Goal: Information Seeking & Learning: Learn about a topic

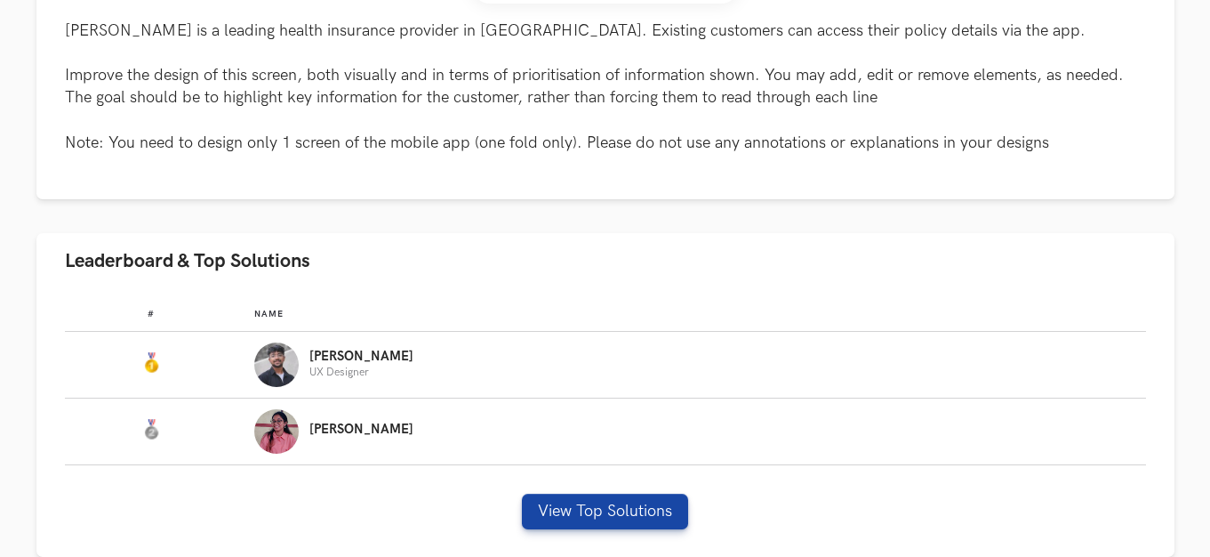
scroll to position [831, 0]
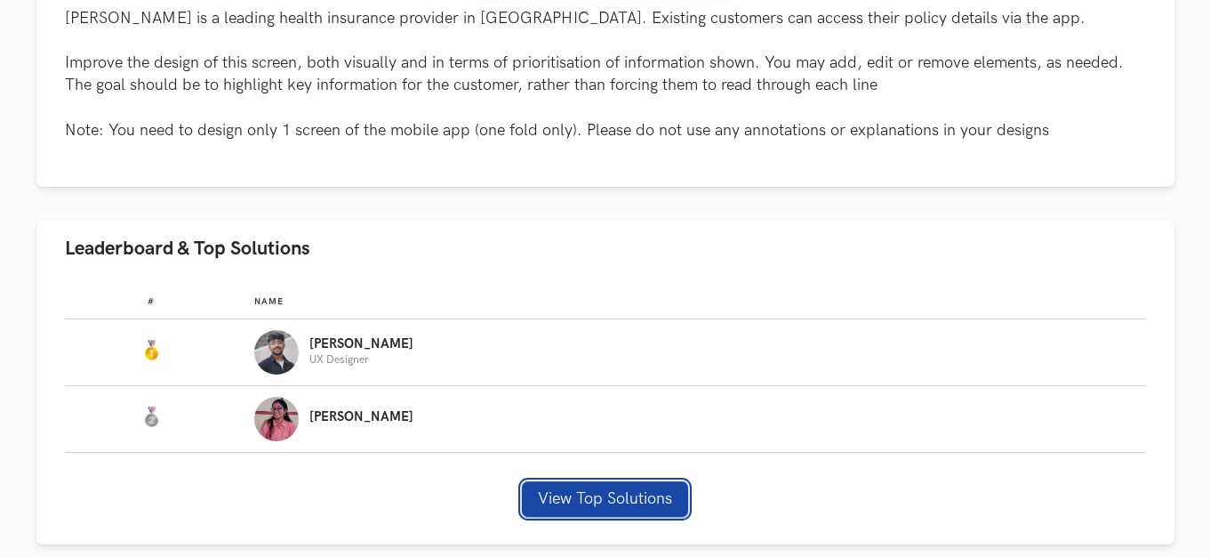
click at [539, 508] on button "View Top Solutions" at bounding box center [605, 499] width 166 height 36
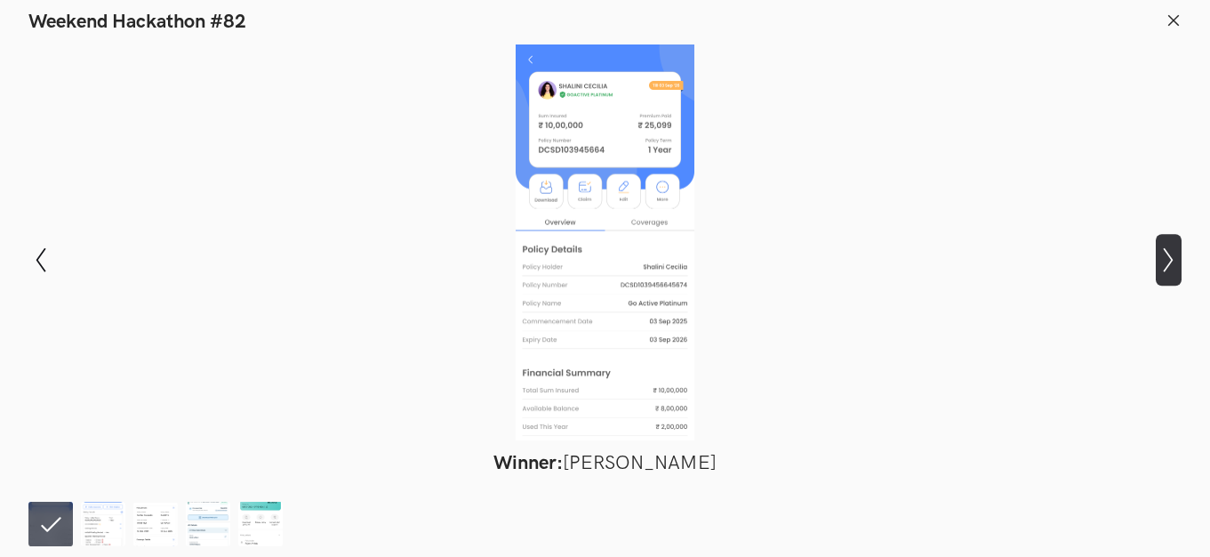
click at [1165, 263] on icon "Show next slide" at bounding box center [1169, 260] width 26 height 26
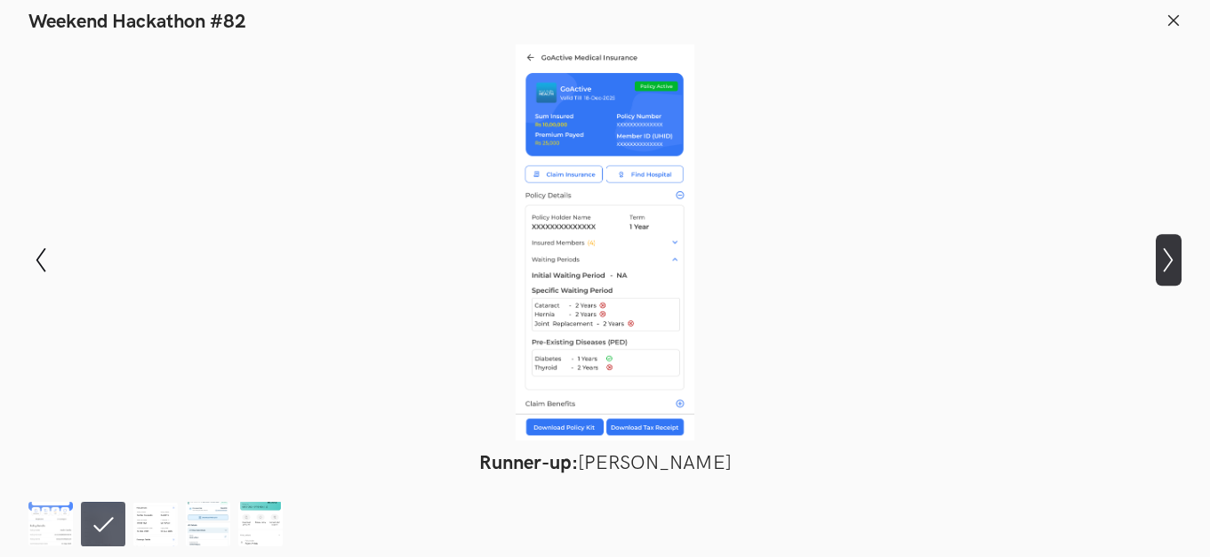
click at [1174, 261] on icon "Show next slide" at bounding box center [1169, 260] width 26 height 26
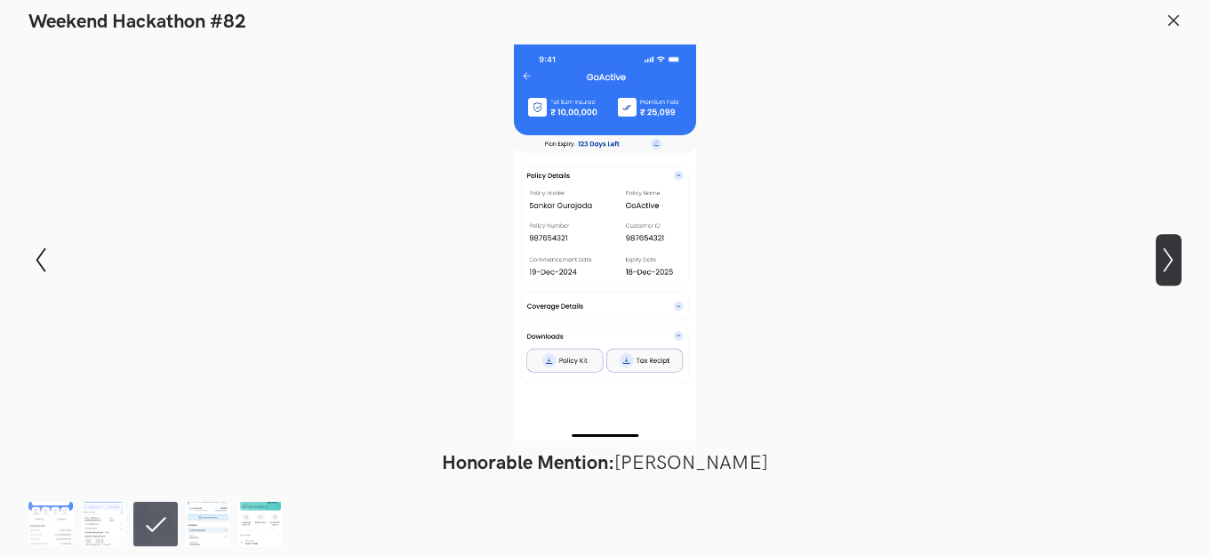
click at [1180, 262] on icon "Show next slide" at bounding box center [1169, 260] width 26 height 26
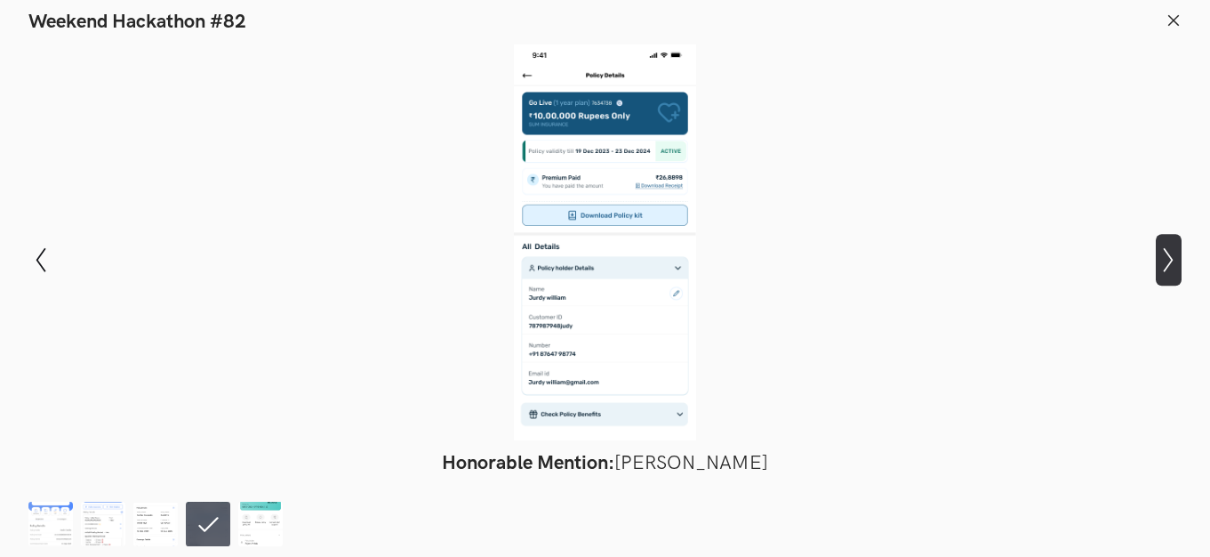
click at [1179, 261] on icon "Show next slide" at bounding box center [1169, 260] width 26 height 26
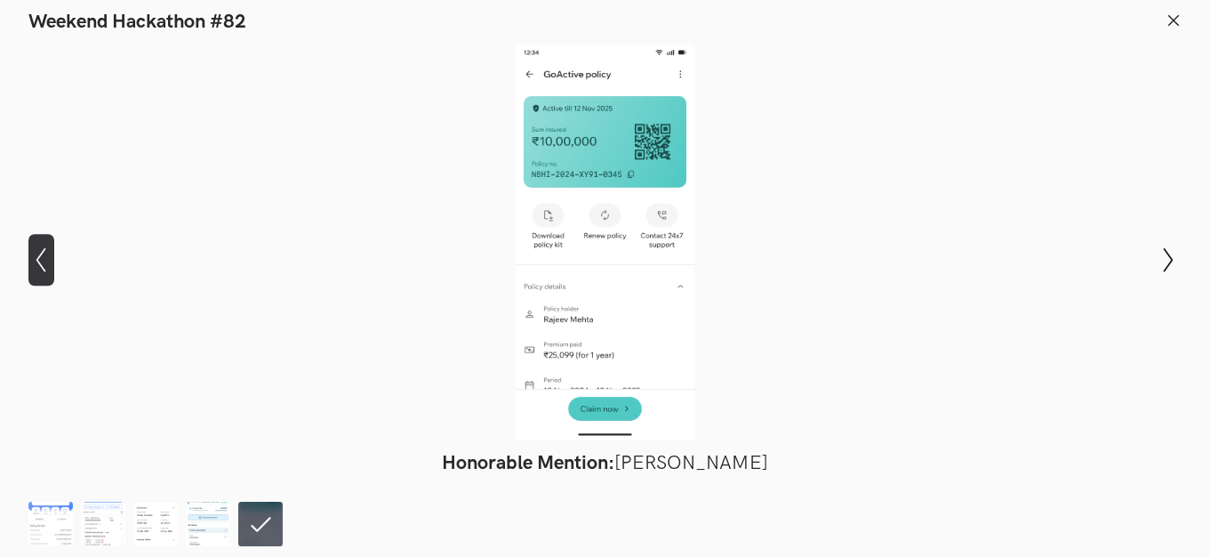
click at [33, 241] on button "Show previous slide" at bounding box center [41, 260] width 26 height 52
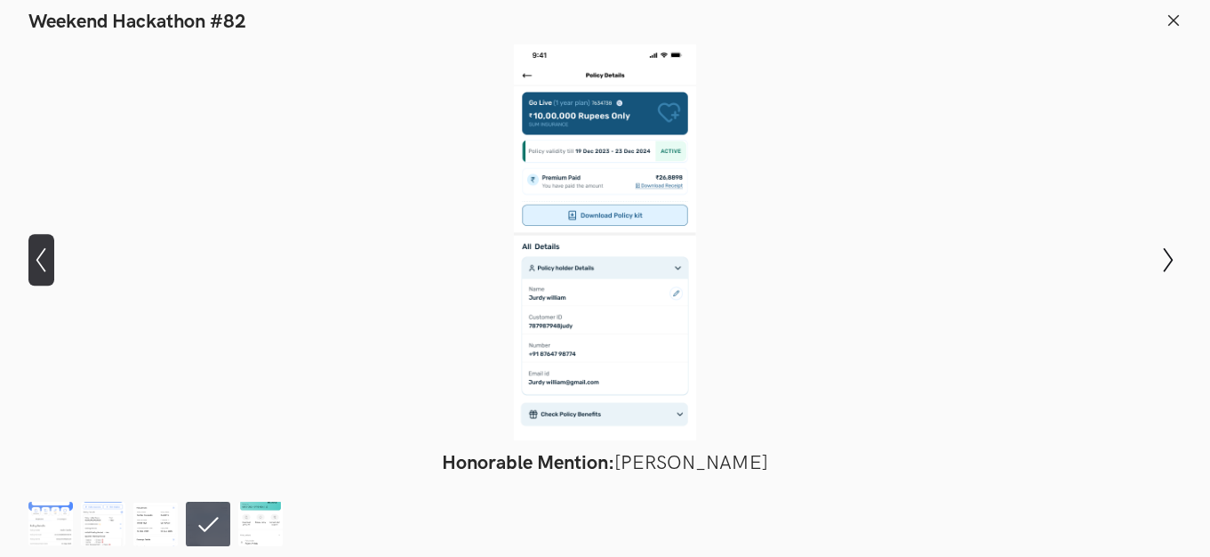
click at [32, 241] on button "Show previous slide" at bounding box center [41, 260] width 26 height 52
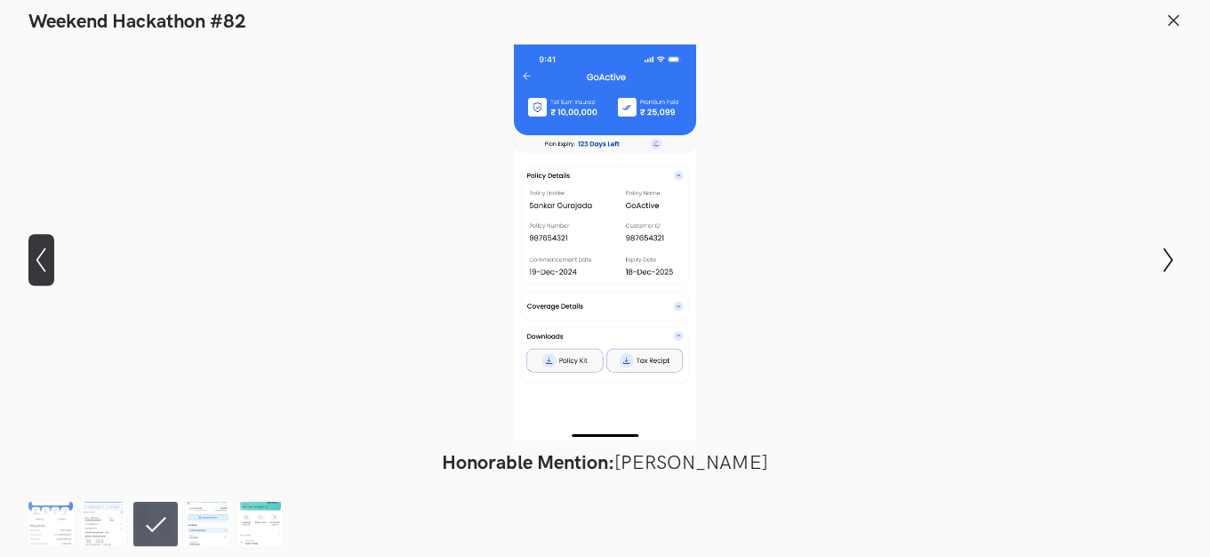
click at [32, 241] on button "Show previous slide" at bounding box center [41, 260] width 26 height 52
click at [33, 241] on button "Show previous slide" at bounding box center [41, 260] width 26 height 52
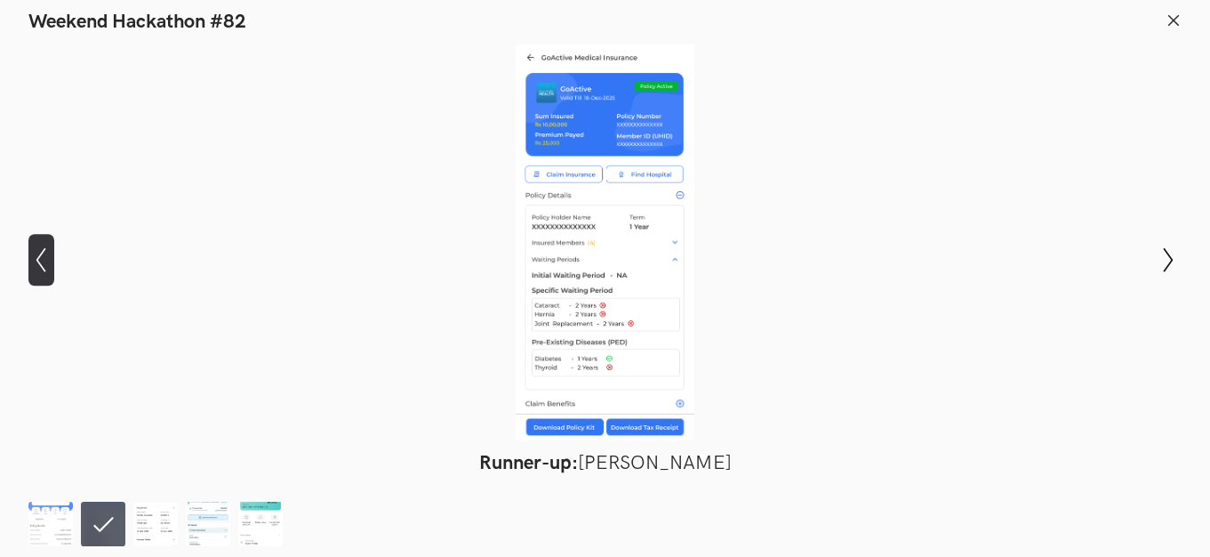
click at [34, 241] on button "Show previous slide" at bounding box center [41, 260] width 26 height 52
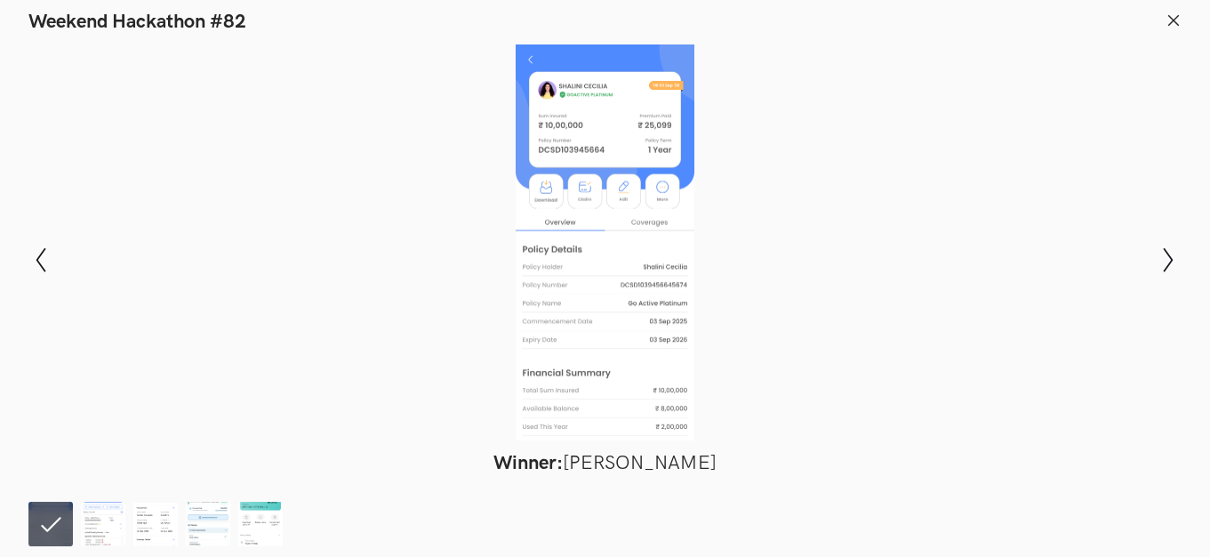
click at [1178, 17] on icon at bounding box center [1174, 20] width 16 height 16
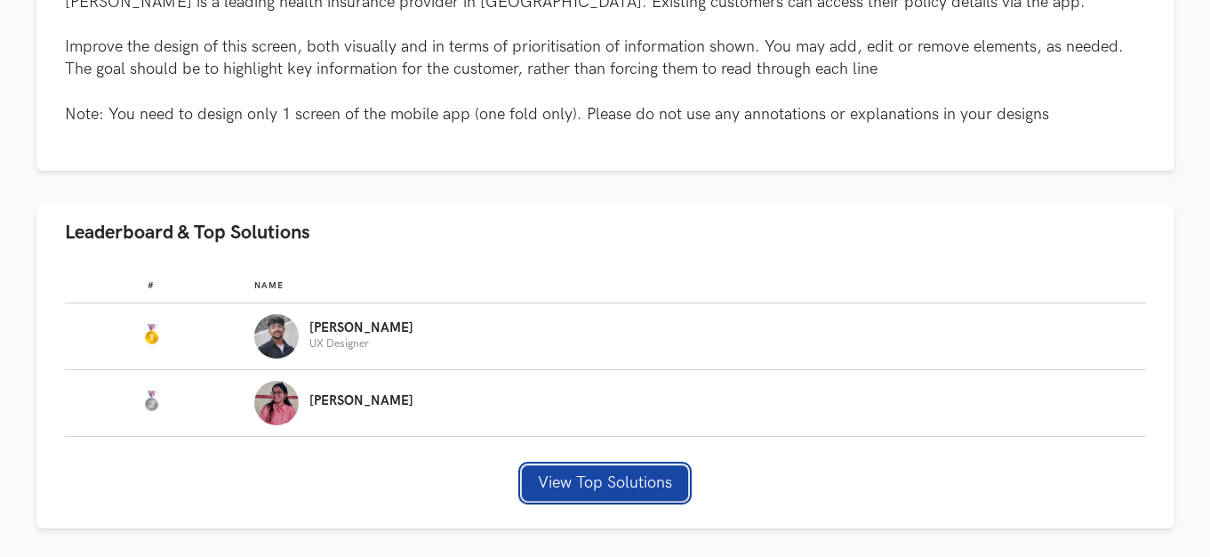
scroll to position [973, 0]
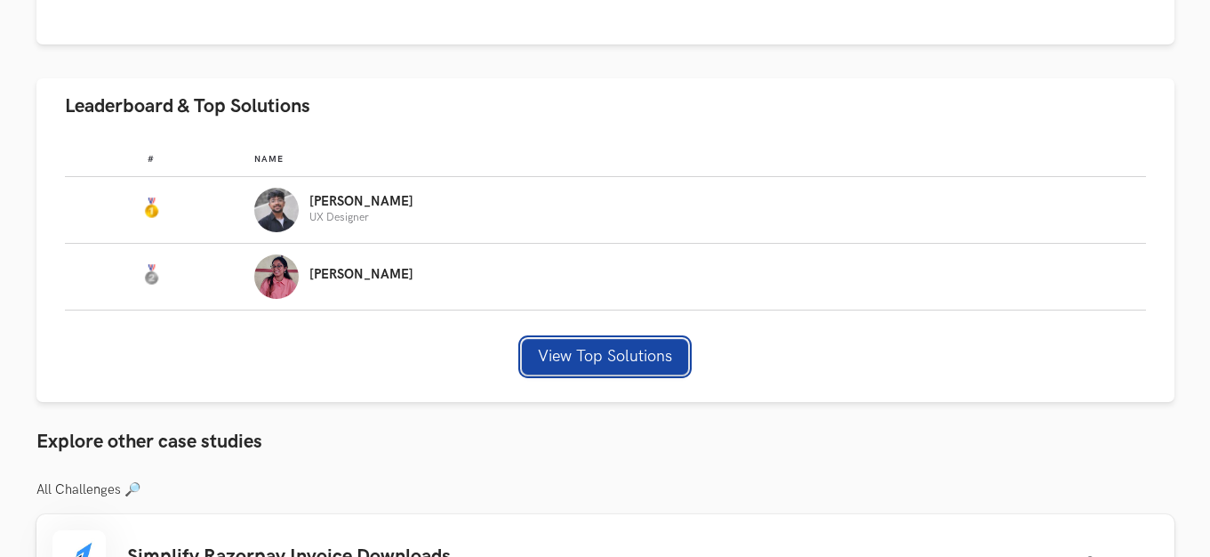
click at [626, 346] on button "View Top Solutions" at bounding box center [605, 357] width 166 height 36
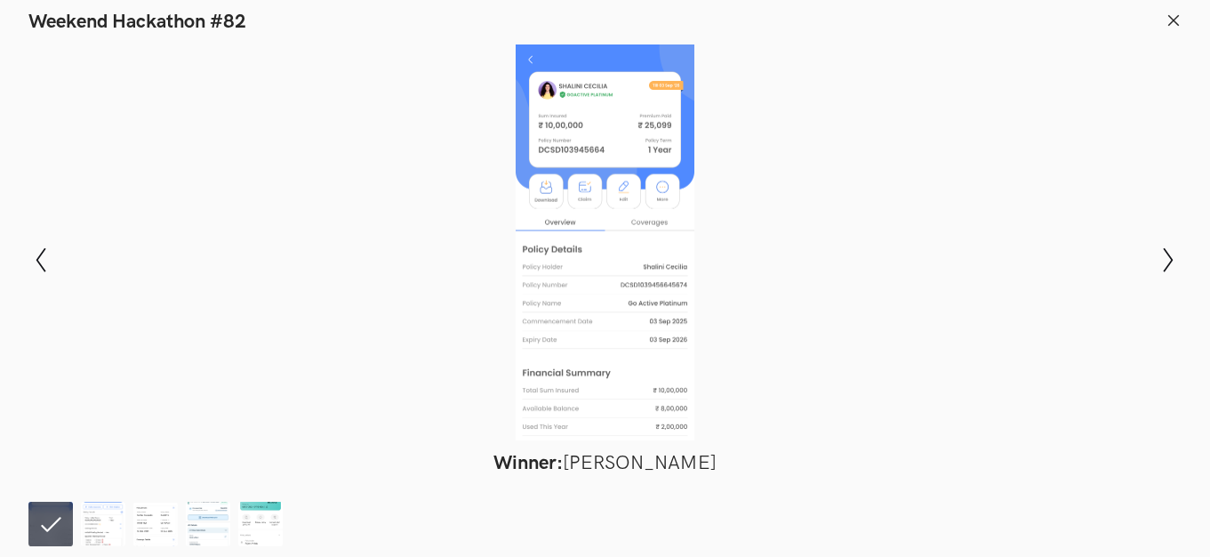
click at [1168, 22] on icon at bounding box center [1174, 20] width 16 height 16
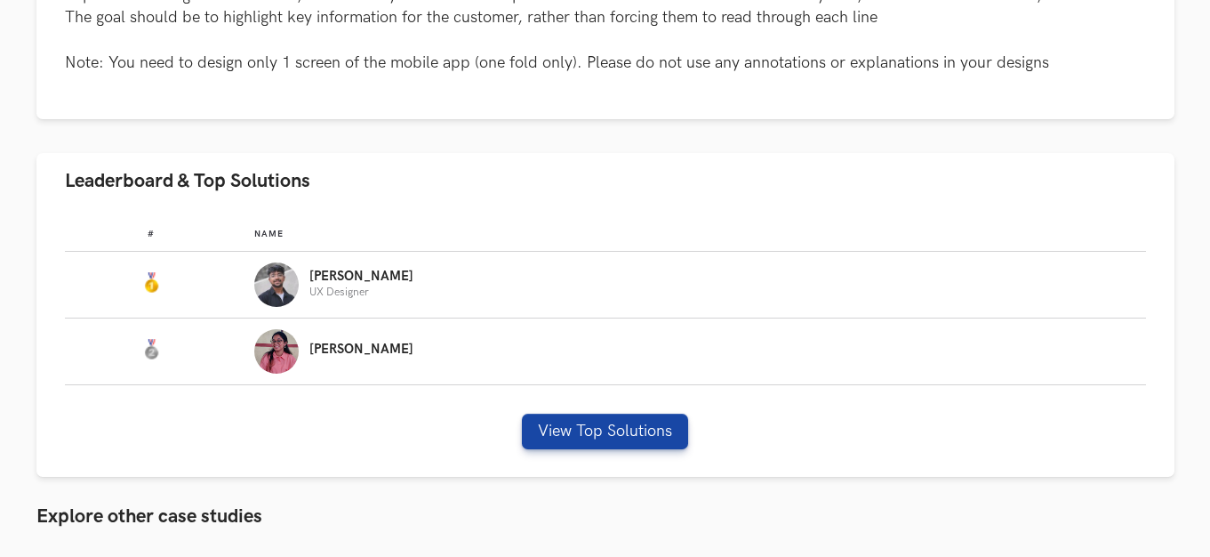
scroll to position [905, 0]
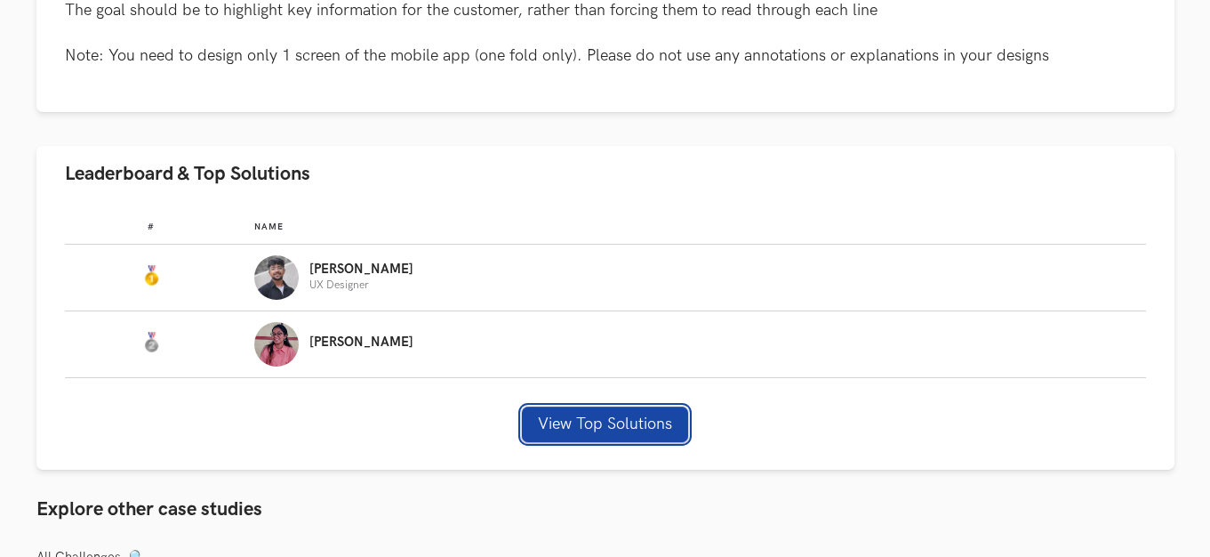
drag, startPoint x: 621, startPoint y: 427, endPoint x: 640, endPoint y: 414, distance: 23.7
click at [620, 429] on button "View Top Solutions" at bounding box center [605, 424] width 166 height 36
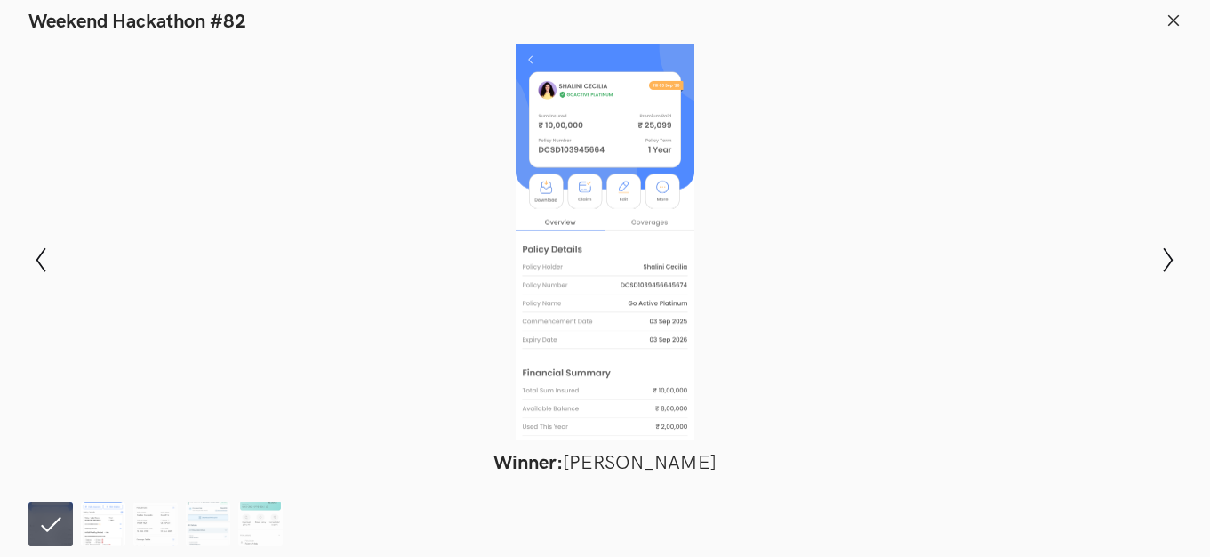
click at [101, 513] on img at bounding box center [103, 524] width 44 height 44
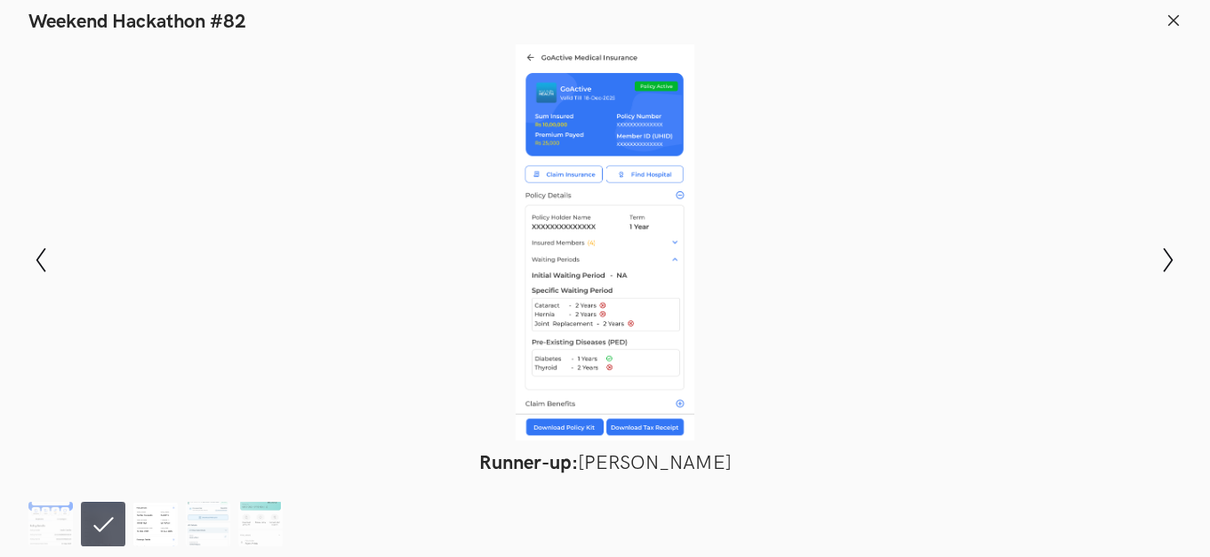
click at [154, 504] on img at bounding box center [155, 524] width 44 height 44
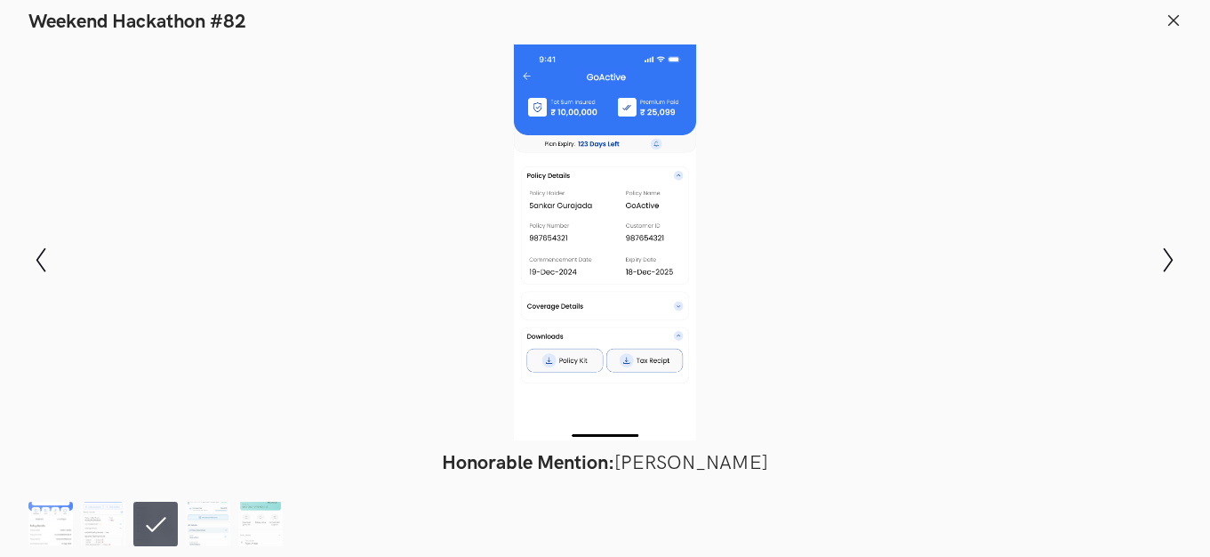
click at [65, 525] on img at bounding box center [50, 524] width 44 height 44
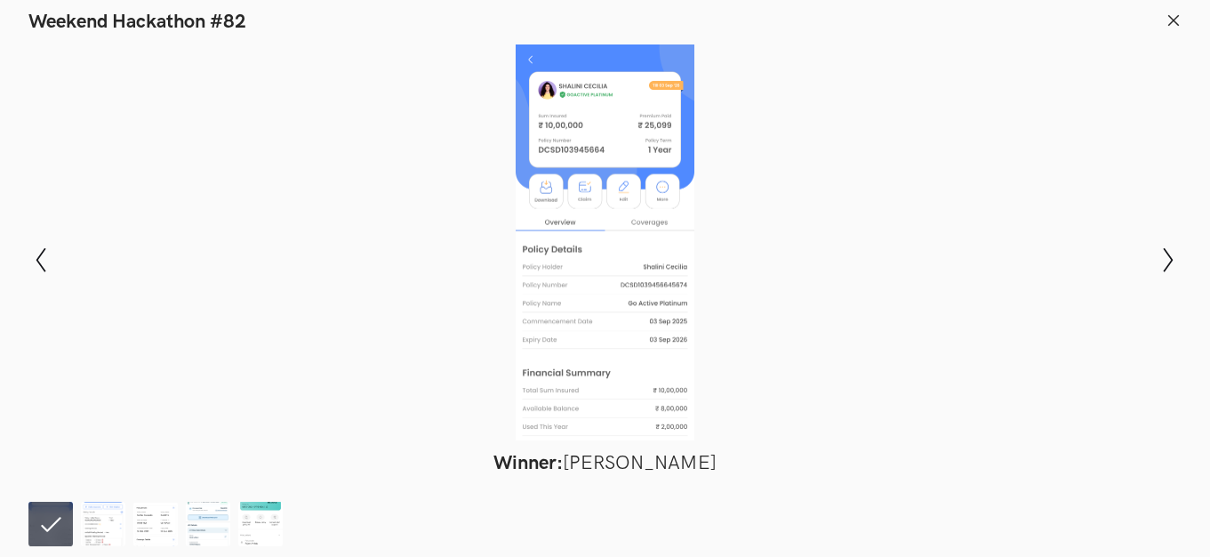
click at [1168, 19] on icon at bounding box center [1174, 20] width 16 height 16
